Goal: Check status: Check status

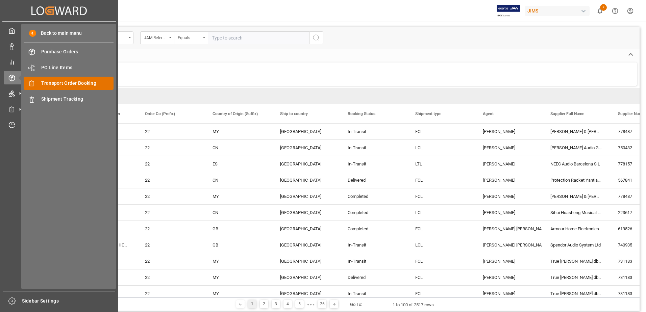
click at [76, 82] on span "Transport Order Booking" at bounding box center [77, 83] width 73 height 7
click at [64, 96] on span "Shipment Tracking" at bounding box center [77, 99] width 73 height 7
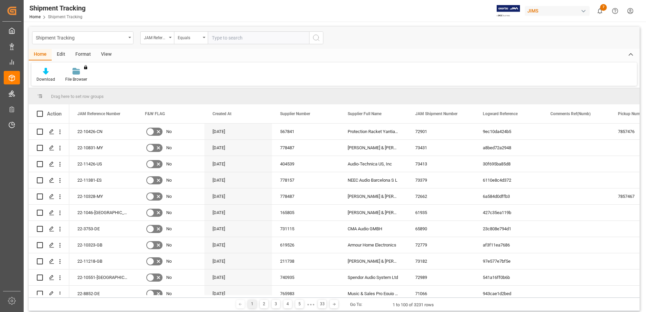
click at [106, 56] on div "View" at bounding box center [106, 54] width 21 height 11
click at [44, 71] on icon at bounding box center [43, 71] width 7 height 7
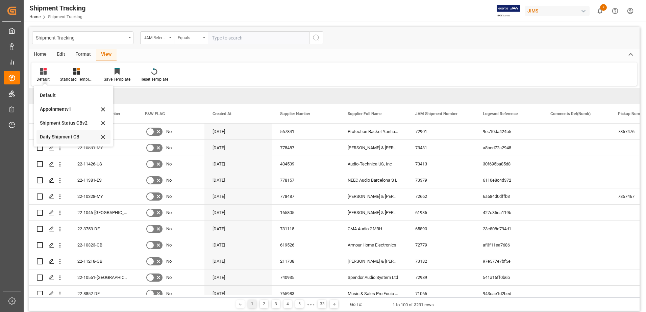
click at [59, 137] on div "Daily Shipment CB" at bounding box center [69, 136] width 59 height 7
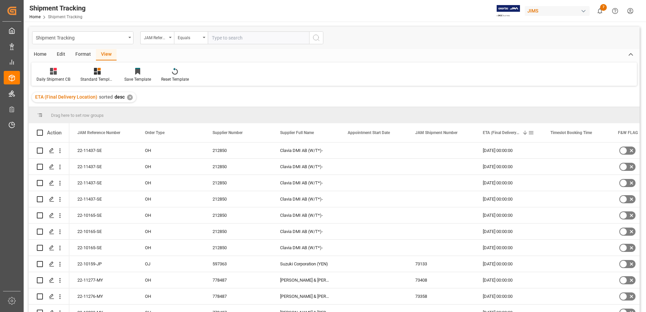
click at [530, 132] on span at bounding box center [531, 133] width 6 height 6
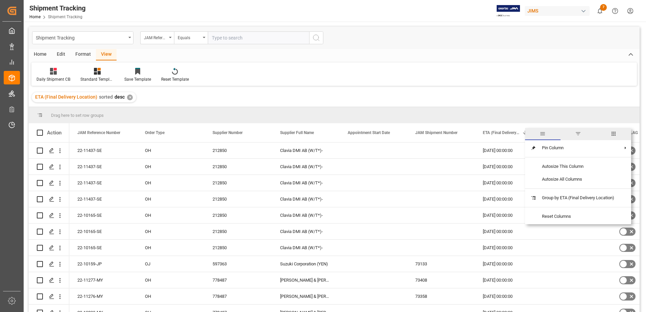
click at [576, 134] on span "filter" at bounding box center [578, 134] width 6 height 6
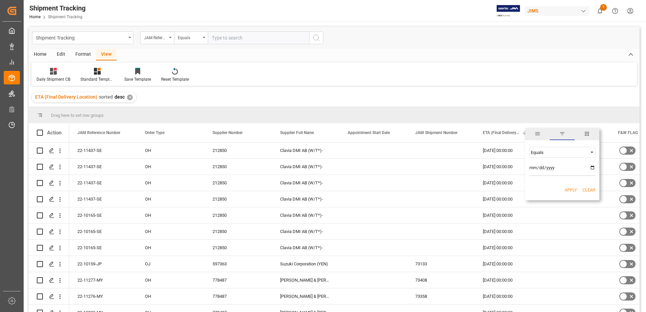
click at [568, 153] on div "Equals" at bounding box center [559, 152] width 57 height 5
click at [551, 197] on div "In range" at bounding box center [562, 195] width 66 height 11
click at [592, 167] on input "date" at bounding box center [562, 169] width 66 height 14
type input "[DATE]"
click at [590, 185] on input "date" at bounding box center [562, 188] width 66 height 14
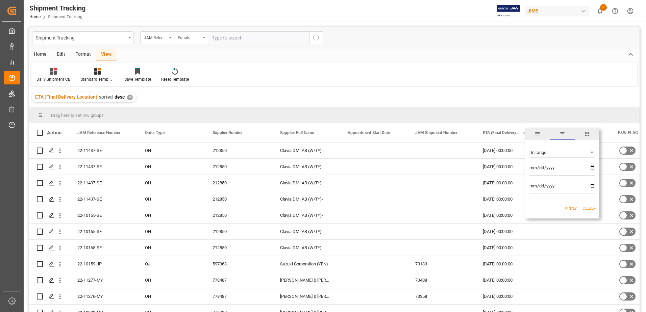
type input "[DATE]"
click at [567, 207] on button "Apply" at bounding box center [571, 208] width 12 height 7
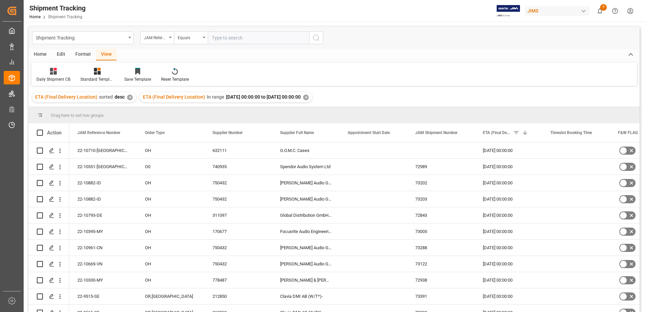
click at [44, 53] on div "Home" at bounding box center [40, 54] width 23 height 11
click at [44, 72] on icon at bounding box center [46, 71] width 6 height 7
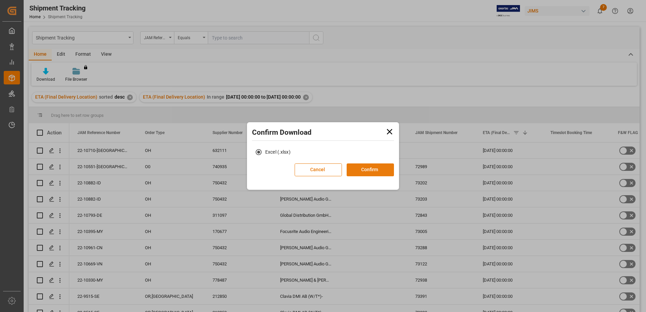
click at [366, 166] on button "Confirm" at bounding box center [370, 170] width 47 height 13
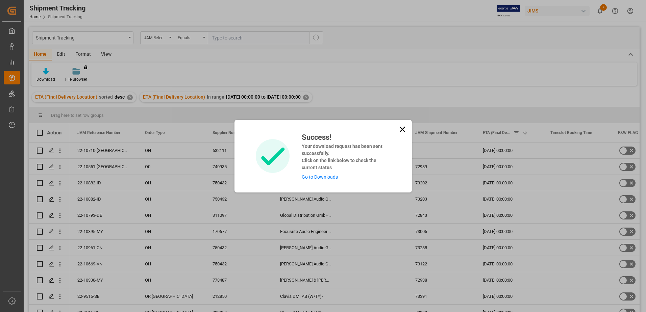
click at [315, 175] on div "Success! Your download request has been sent successfully. Click on the link be…" at bounding box center [344, 156] width 94 height 49
click at [314, 177] on link "Go to Downloads" at bounding box center [320, 176] width 36 height 5
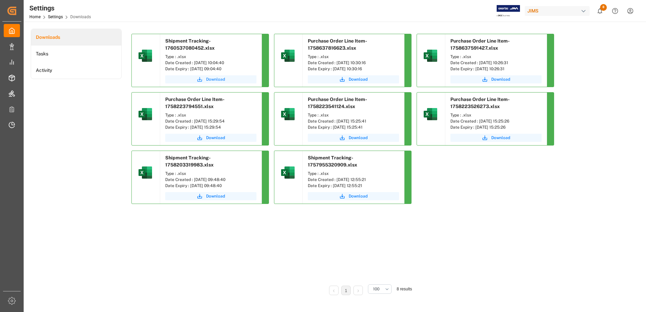
click at [210, 78] on span "Download" at bounding box center [215, 79] width 19 height 6
